Goal: Information Seeking & Learning: Learn about a topic

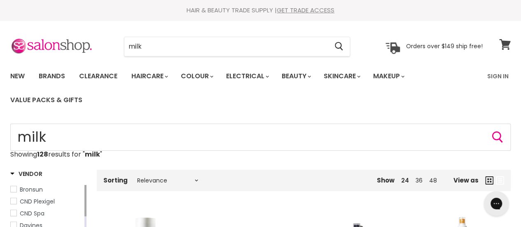
click at [508, 45] on icon at bounding box center [504, 44] width 11 height 11
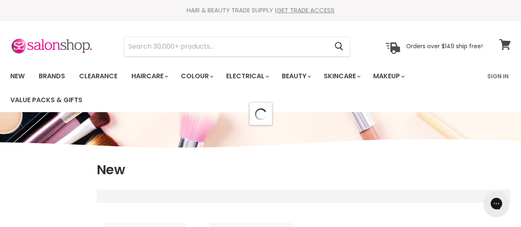
select select "created-descending"
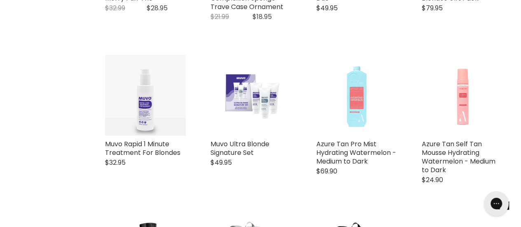
scroll to position [1671, 0]
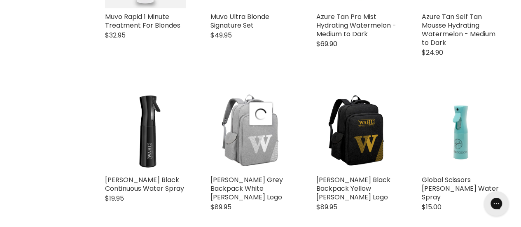
scroll to position [1828, 0]
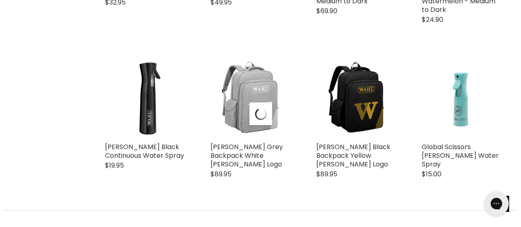
select select "created-descending"
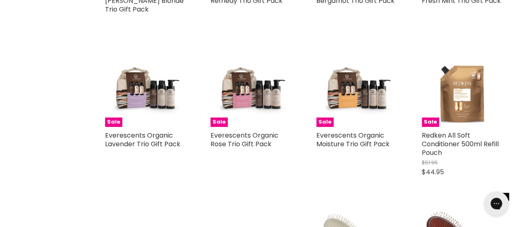
scroll to position [3492, 0]
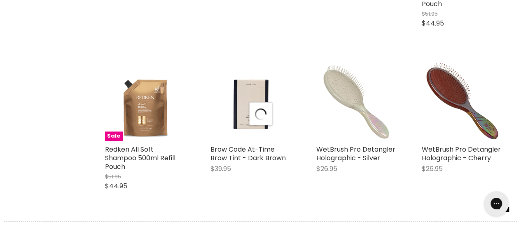
scroll to position [3618, 0]
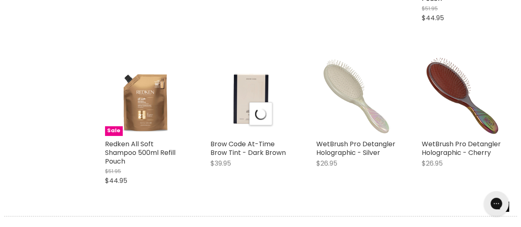
select select "created-descending"
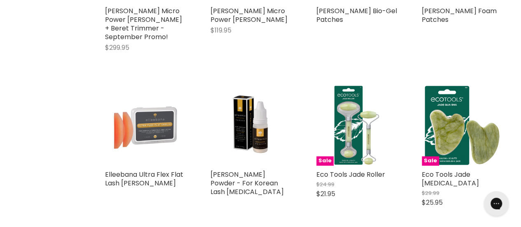
scroll to position [5308, 0]
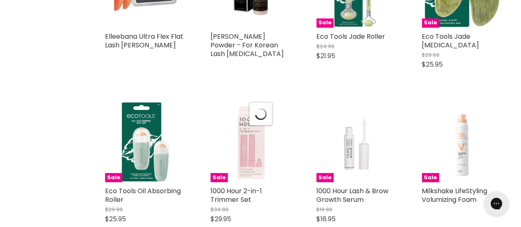
select select "created-descending"
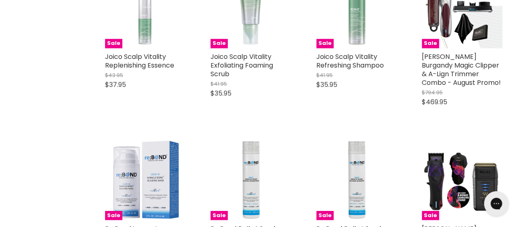
scroll to position [6883, 0]
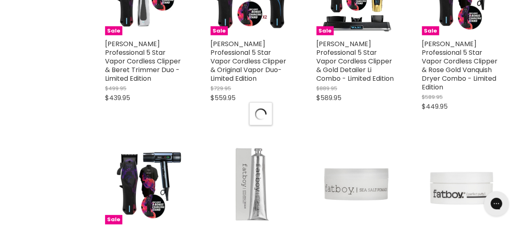
select select "created-descending"
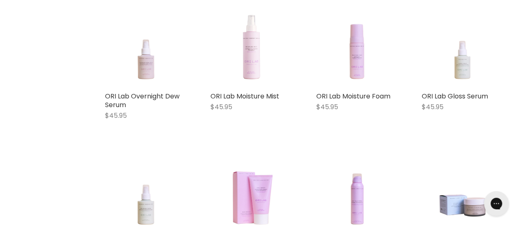
scroll to position [8022, 0]
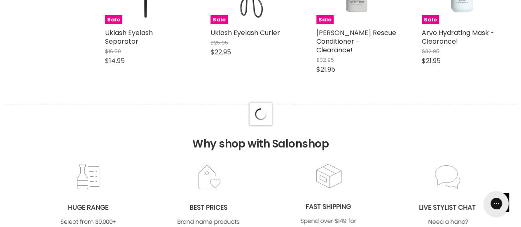
select select "created-descending"
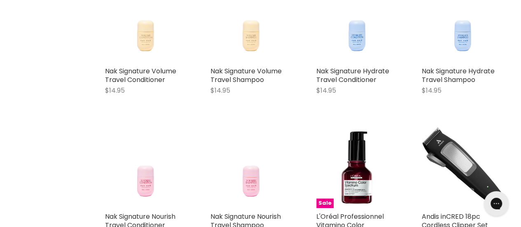
scroll to position [10782, 0]
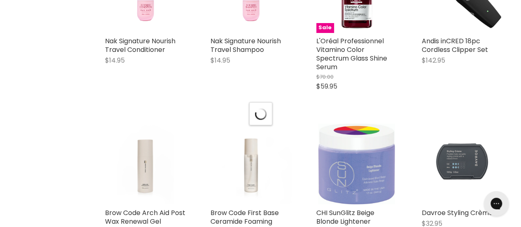
select select "created-descending"
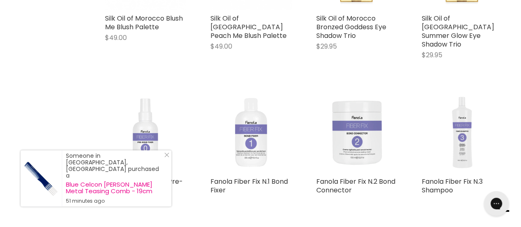
scroll to position [12406, 0]
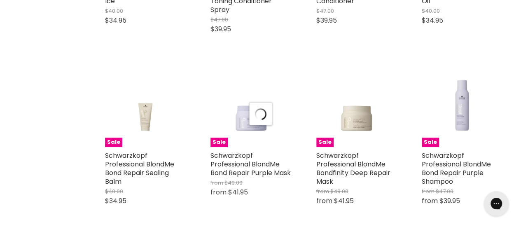
scroll to position [12774, 0]
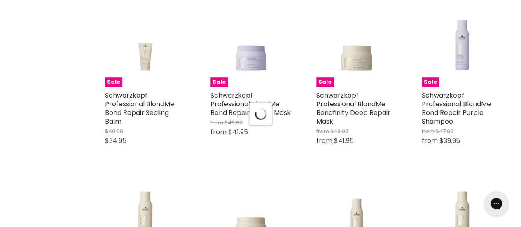
select select "created-descending"
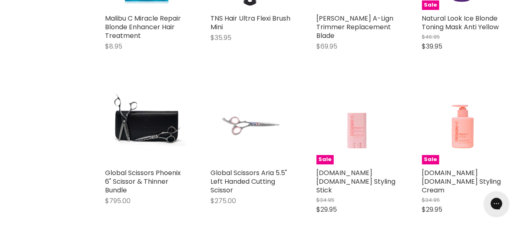
scroll to position [14303, 0]
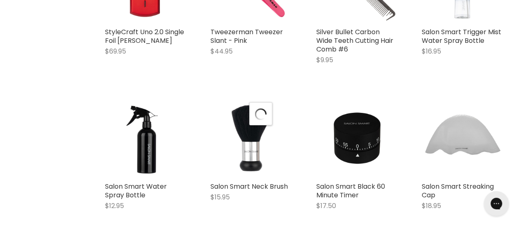
select select "created-descending"
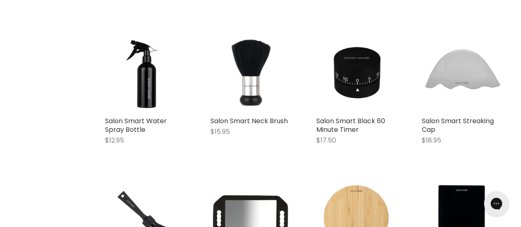
scroll to position [14454, 0]
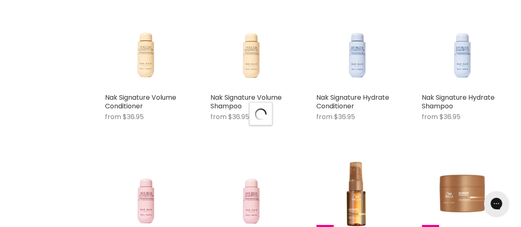
select select "created-descending"
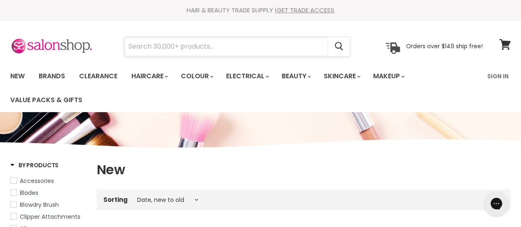
click at [166, 48] on input "Search" at bounding box center [226, 46] width 204 height 19
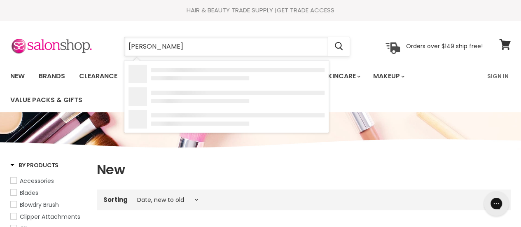
type input "davines"
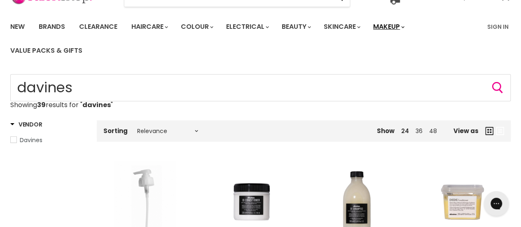
scroll to position [66, 0]
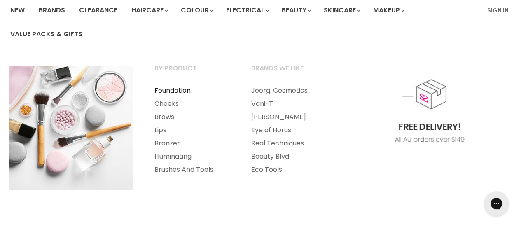
click at [169, 92] on link "Foundation" at bounding box center [191, 90] width 95 height 13
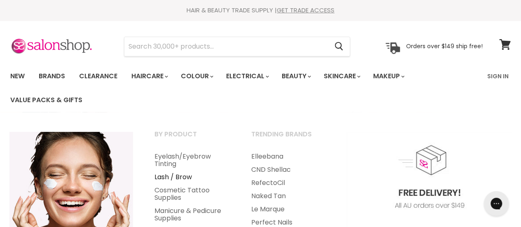
click at [179, 177] on link "Lash / Brow" at bounding box center [191, 177] width 95 height 13
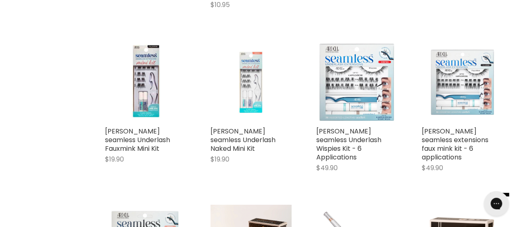
scroll to position [1106, 0]
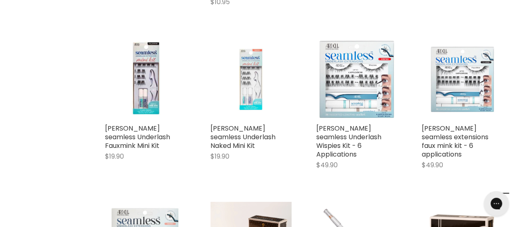
drag, startPoint x: 524, startPoint y: 15, endPoint x: 527, endPoint y: 108, distance: 92.7
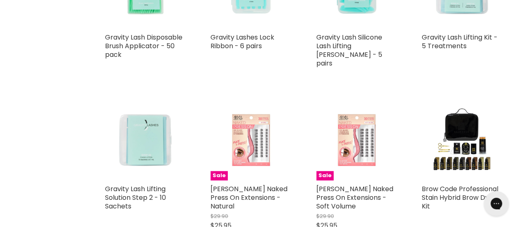
scroll to position [1694, 0]
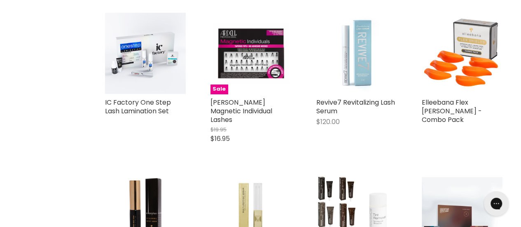
scroll to position [3298, 0]
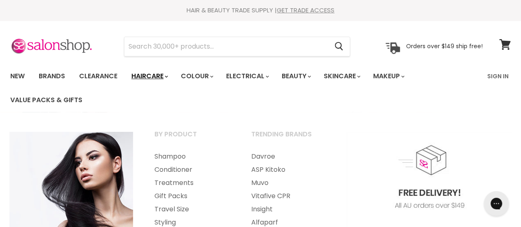
click at [158, 76] on link "Haircare" at bounding box center [149, 76] width 48 height 17
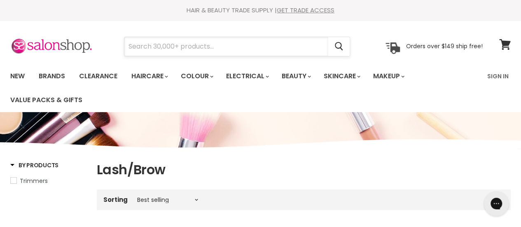
click at [183, 48] on input "Search" at bounding box center [226, 46] width 204 height 19
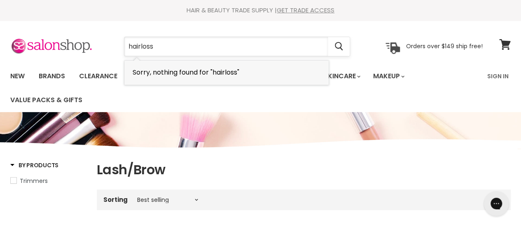
type input "hair loss"
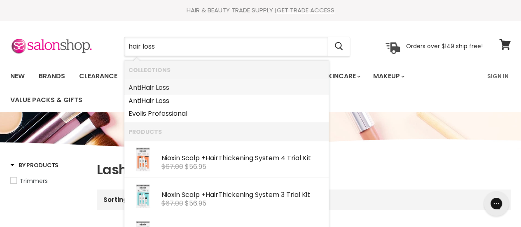
click at [157, 92] on link "Anti Hair Loss" at bounding box center [227, 87] width 196 height 13
